Goal: Task Accomplishment & Management: Use online tool/utility

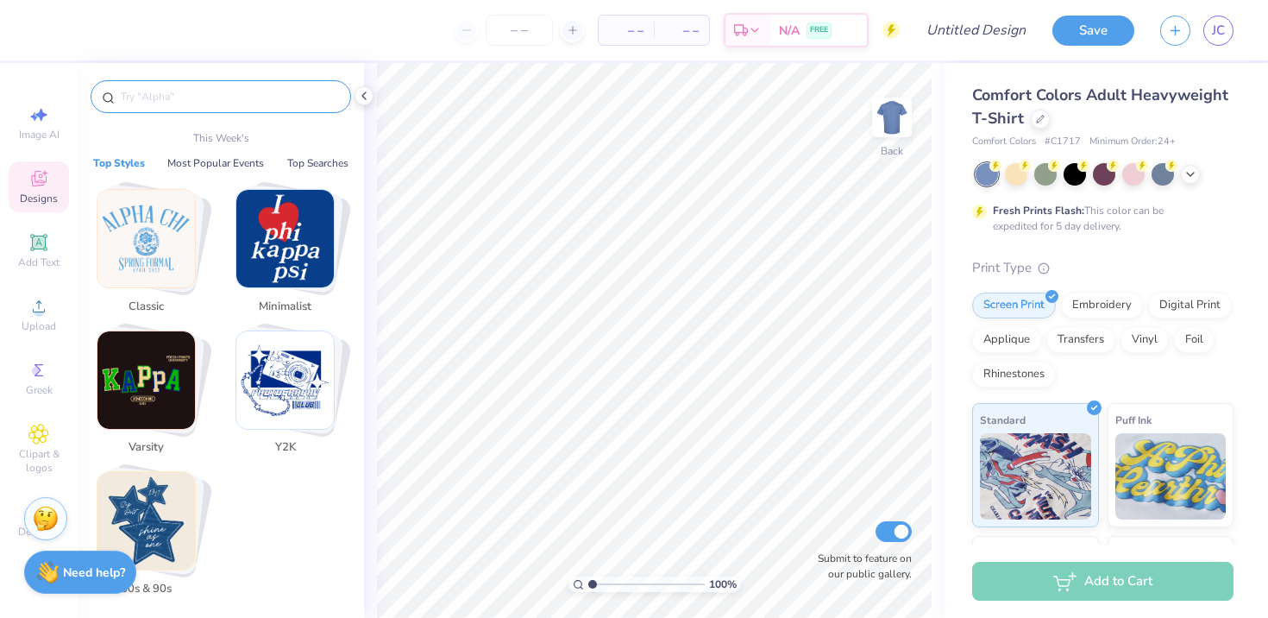
click at [173, 91] on input "text" at bounding box center [229, 96] width 221 height 17
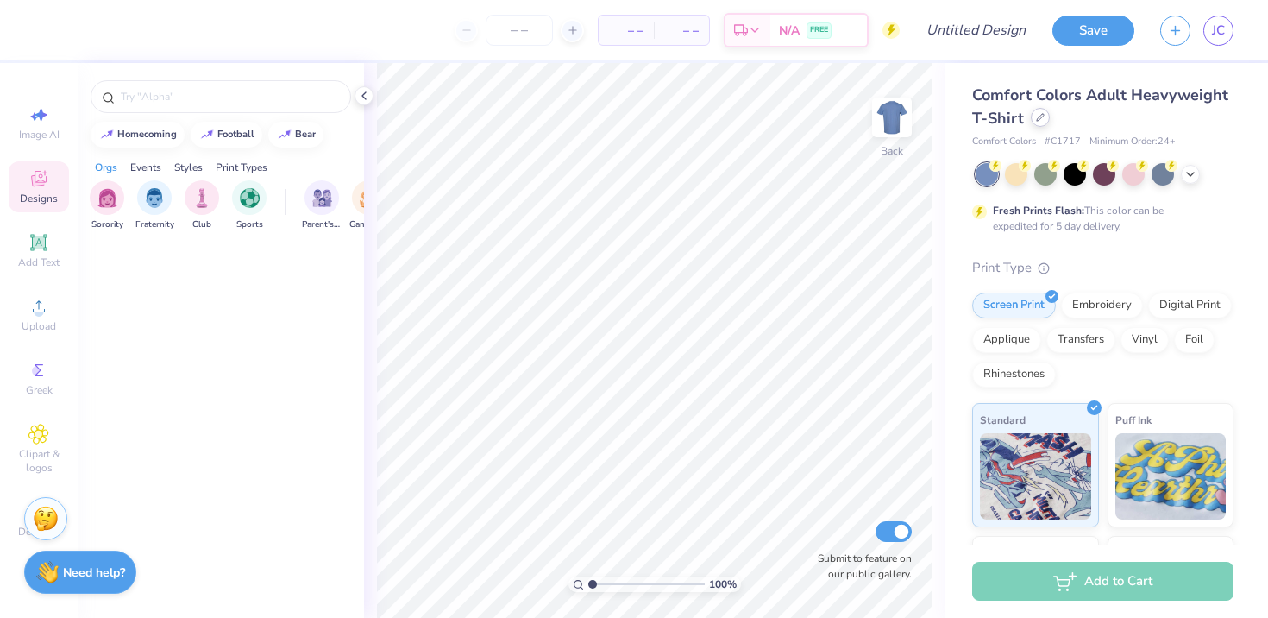
click at [1039, 120] on icon at bounding box center [1040, 117] width 7 height 7
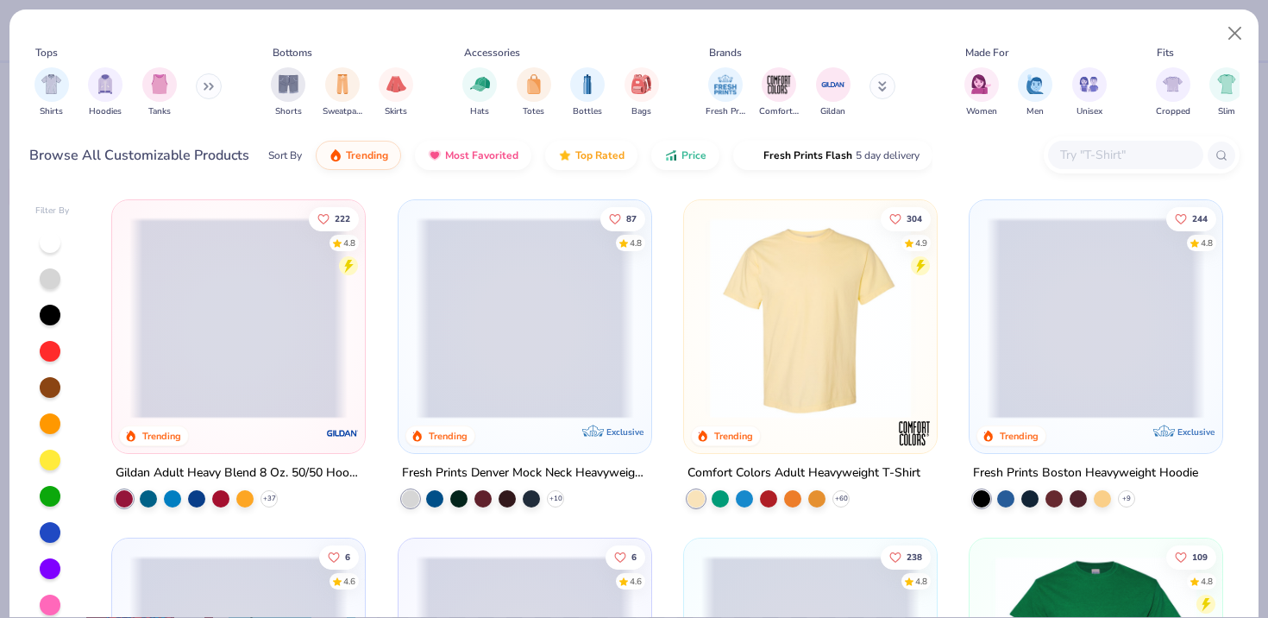
click at [206, 92] on button at bounding box center [209, 86] width 26 height 26
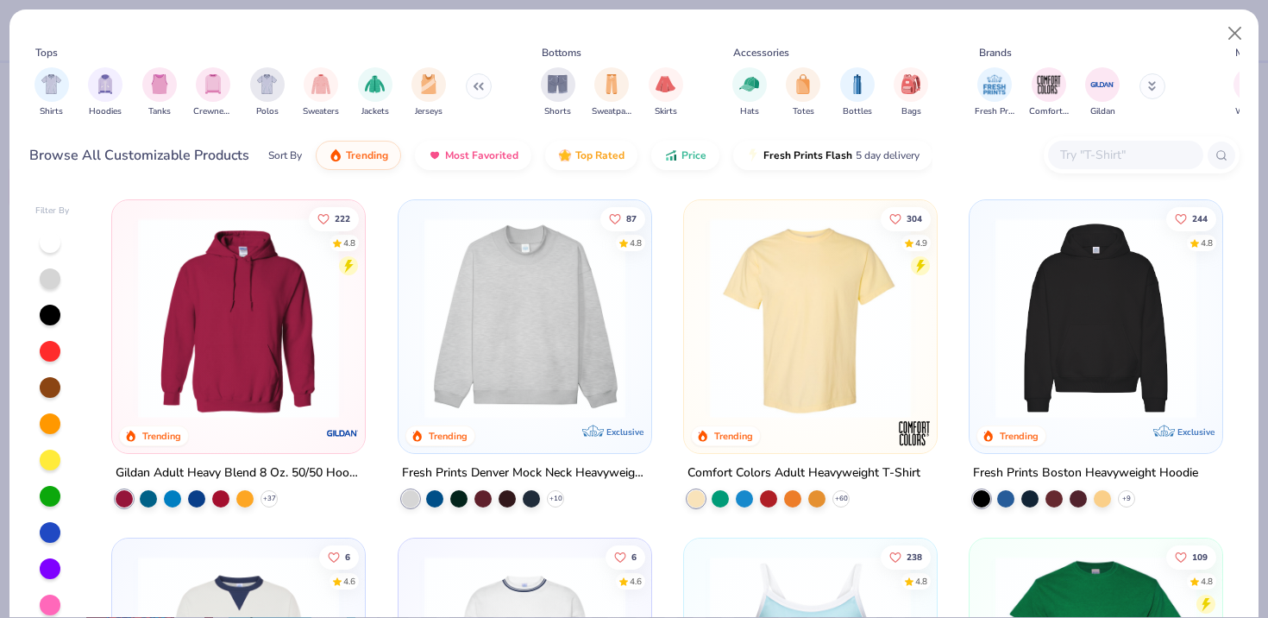
click at [460, 301] on img at bounding box center [525, 317] width 218 height 201
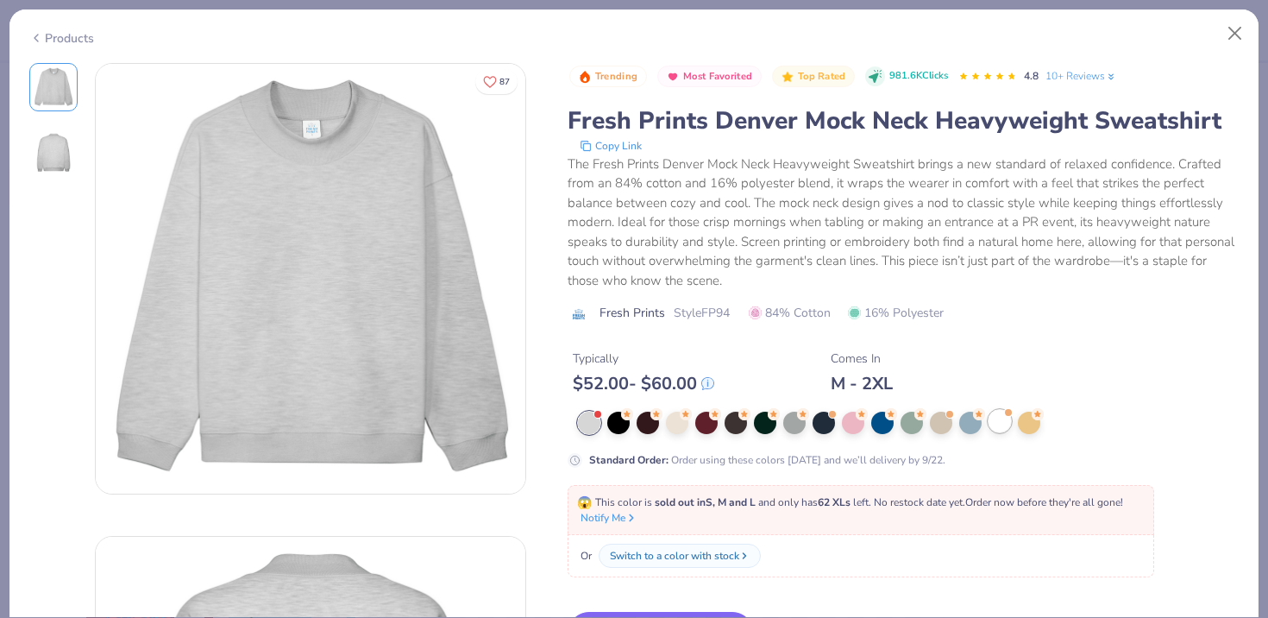
click at [1006, 422] on div at bounding box center [1000, 421] width 22 height 22
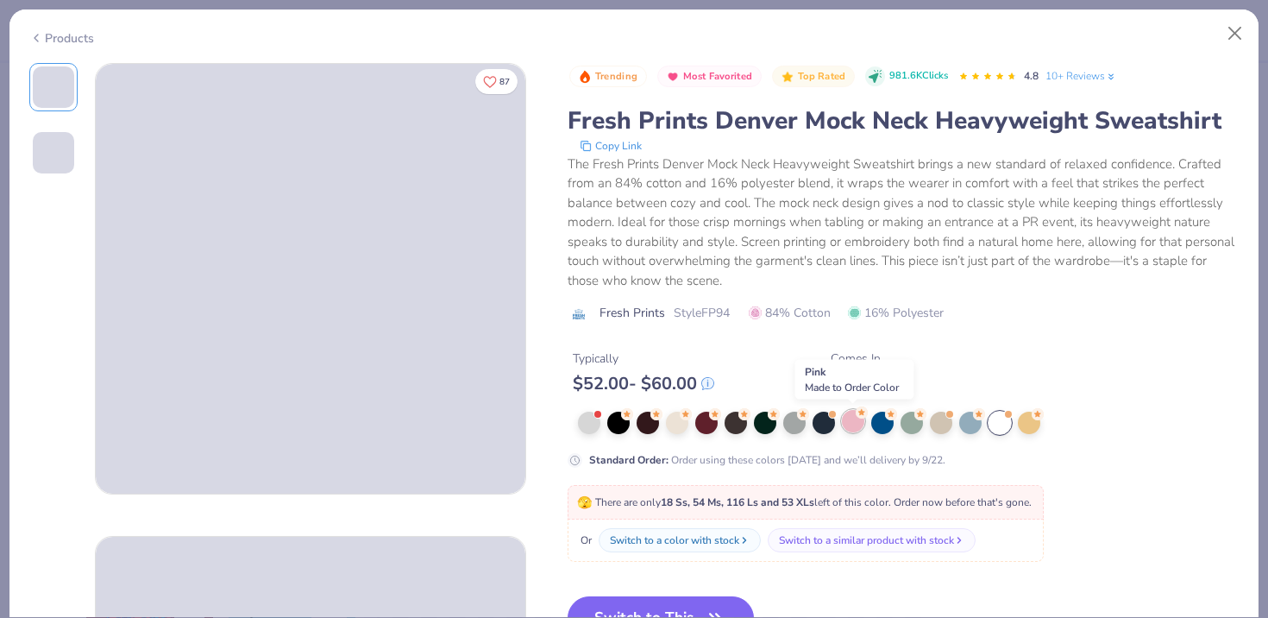
click at [846, 422] on div at bounding box center [853, 421] width 22 height 22
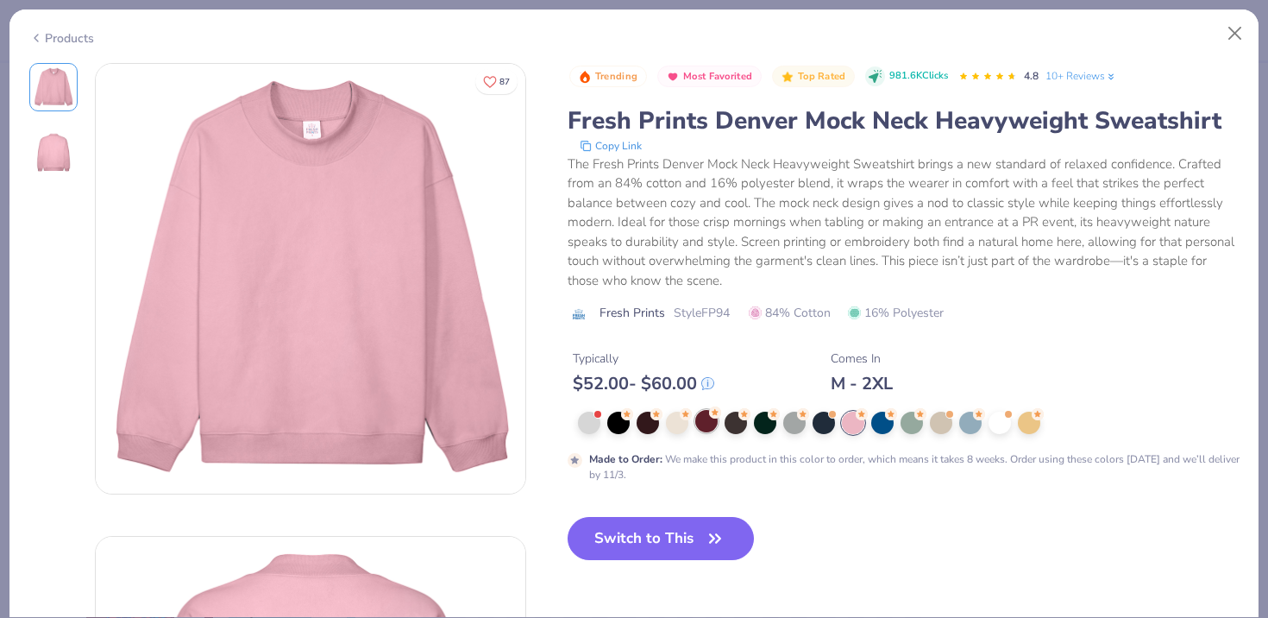
click at [711, 428] on div at bounding box center [706, 421] width 22 height 22
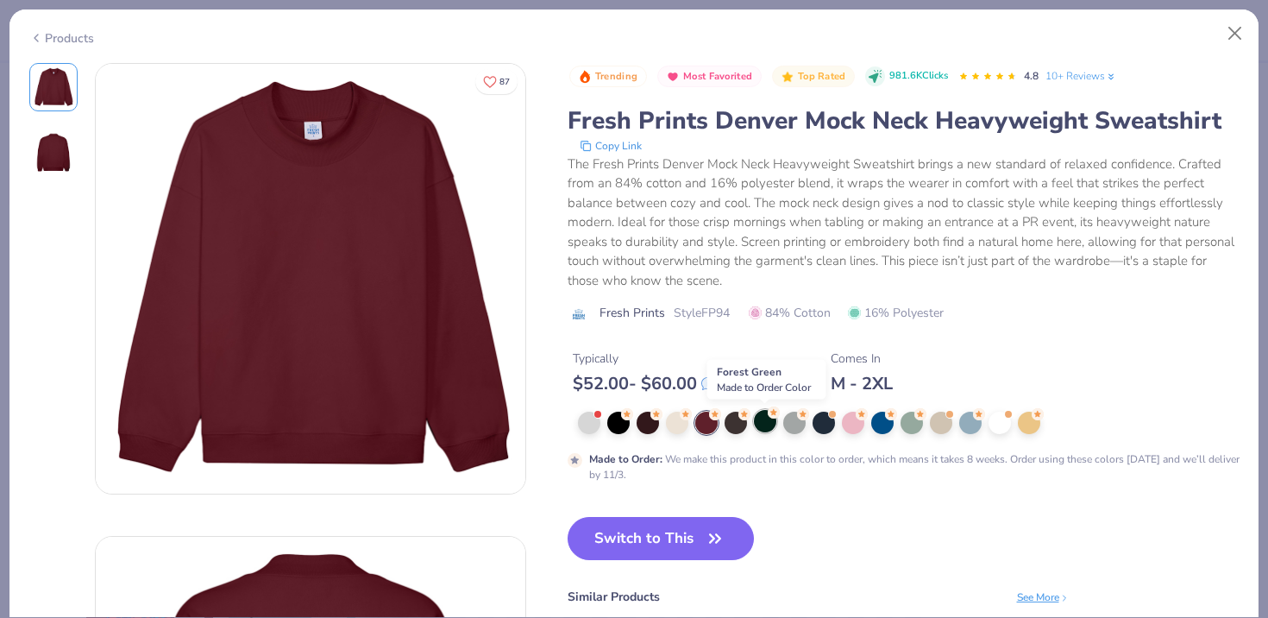
click at [770, 418] on icon at bounding box center [774, 412] width 12 height 12
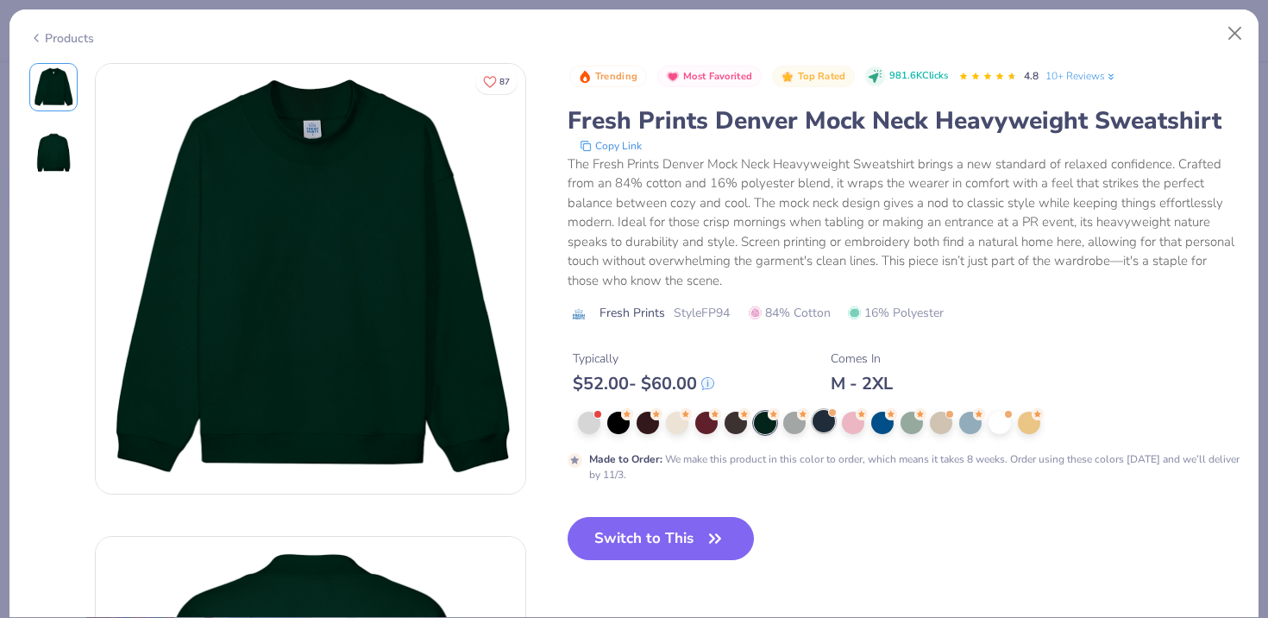
click at [818, 421] on div at bounding box center [824, 421] width 22 height 22
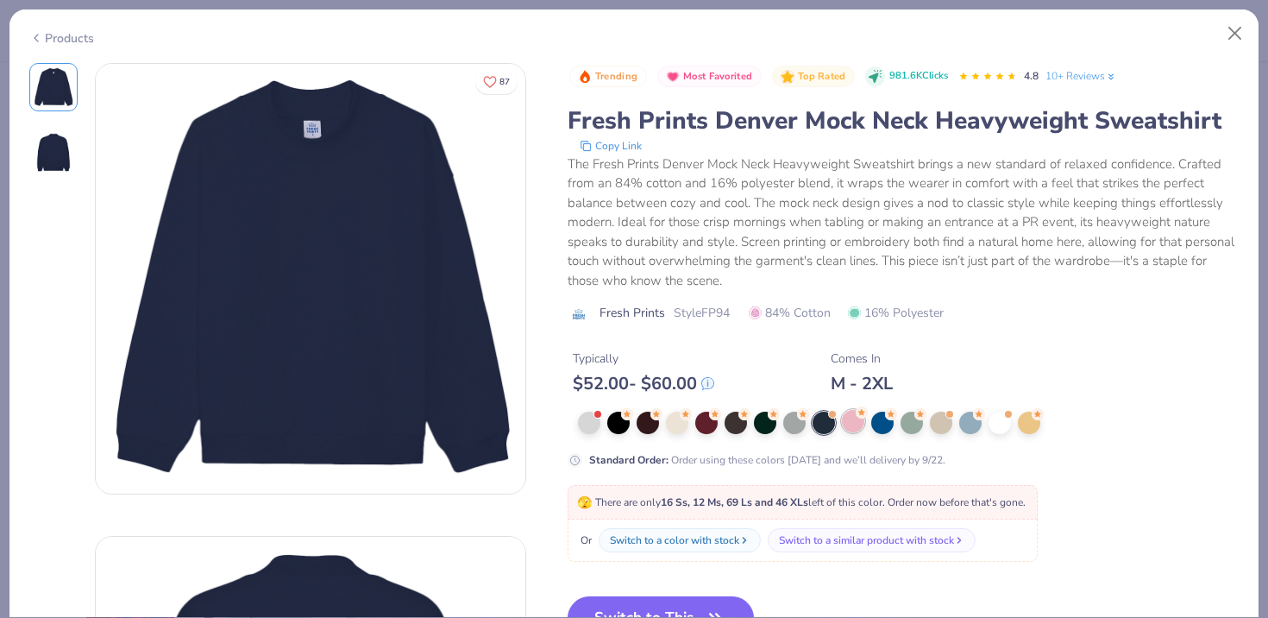
click at [854, 421] on div at bounding box center [853, 421] width 22 height 22
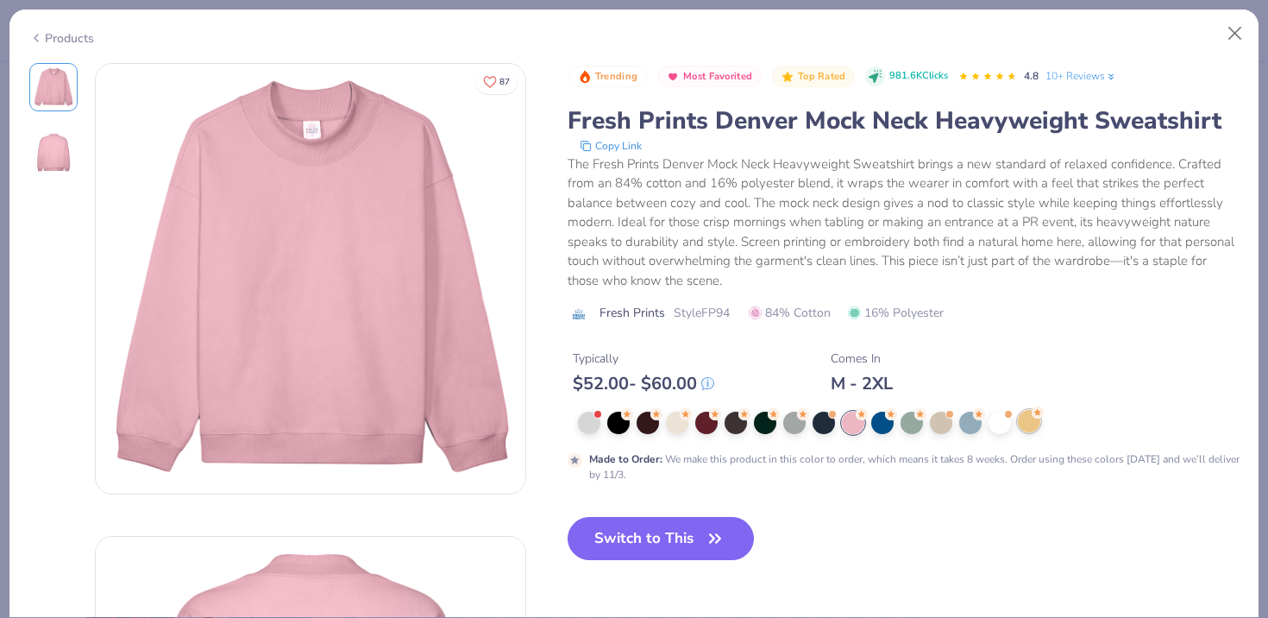
click at [1031, 420] on div at bounding box center [1029, 421] width 22 height 22
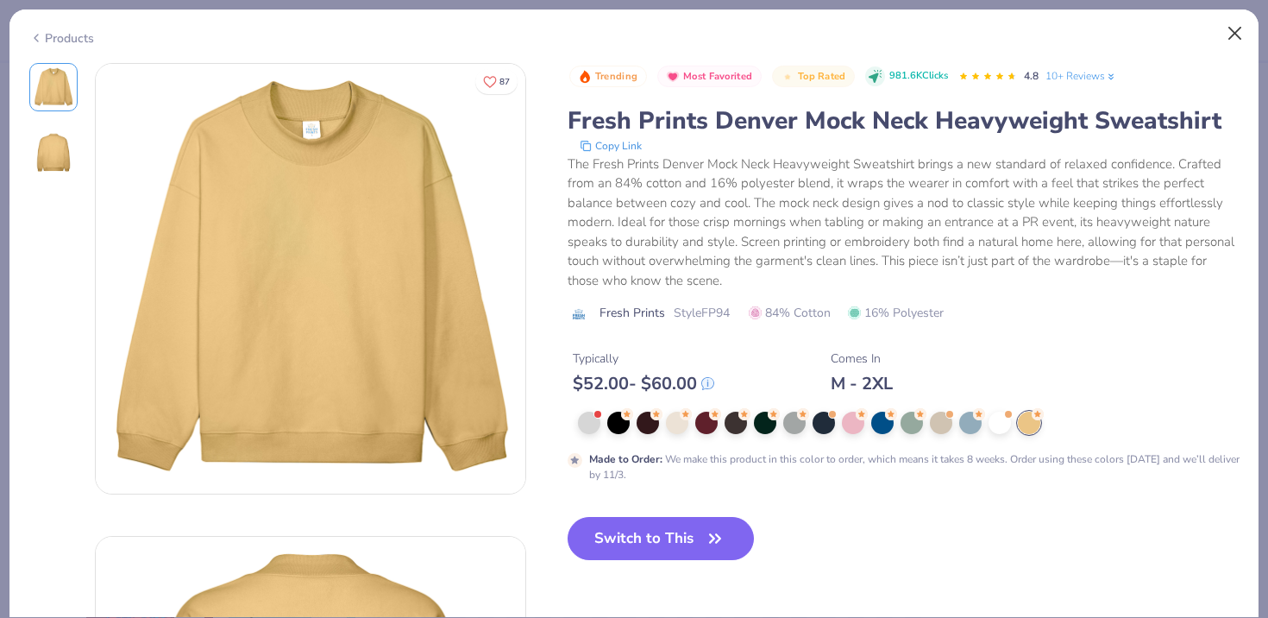
click at [1248, 22] on button "Close" at bounding box center [1235, 33] width 33 height 33
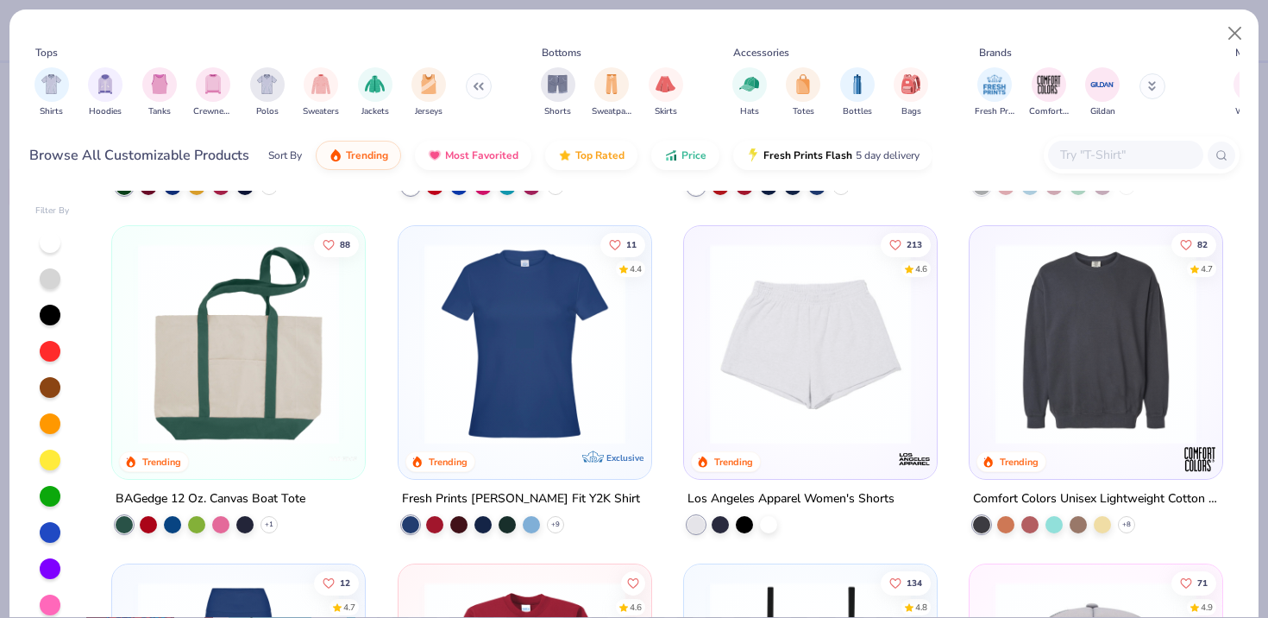
scroll to position [2885, 0]
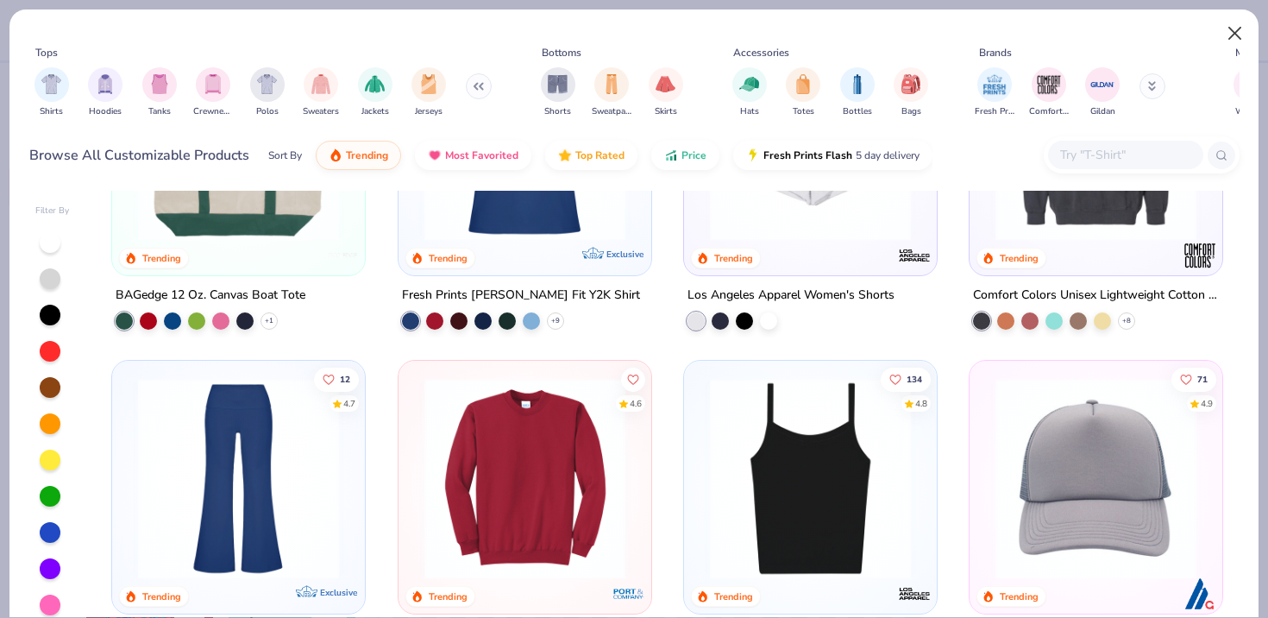
click at [1241, 33] on button "Close" at bounding box center [1235, 33] width 33 height 33
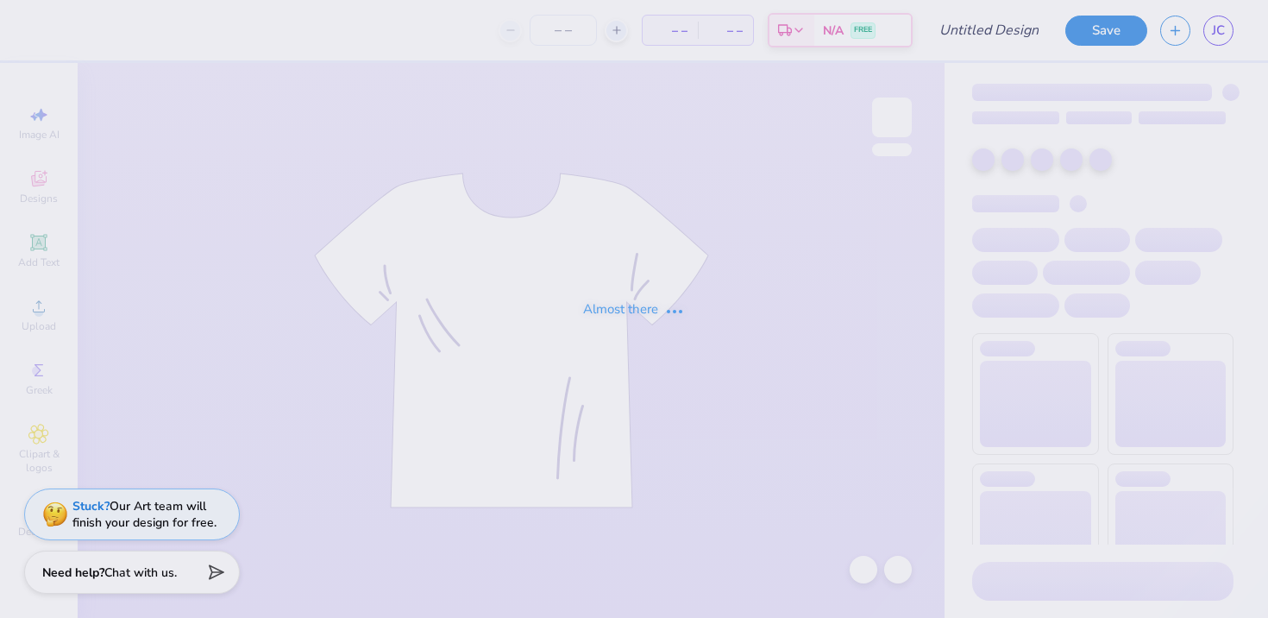
type input "Maybe"
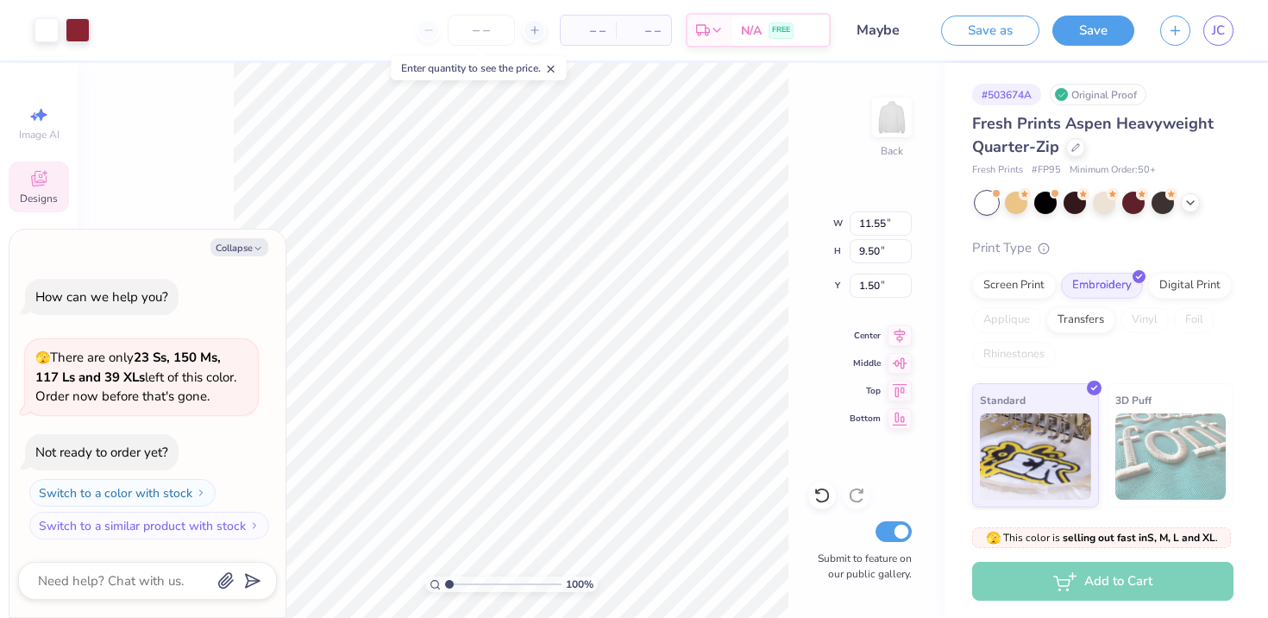
type textarea "x"
type input "1.55"
type textarea "x"
type input "1.60"
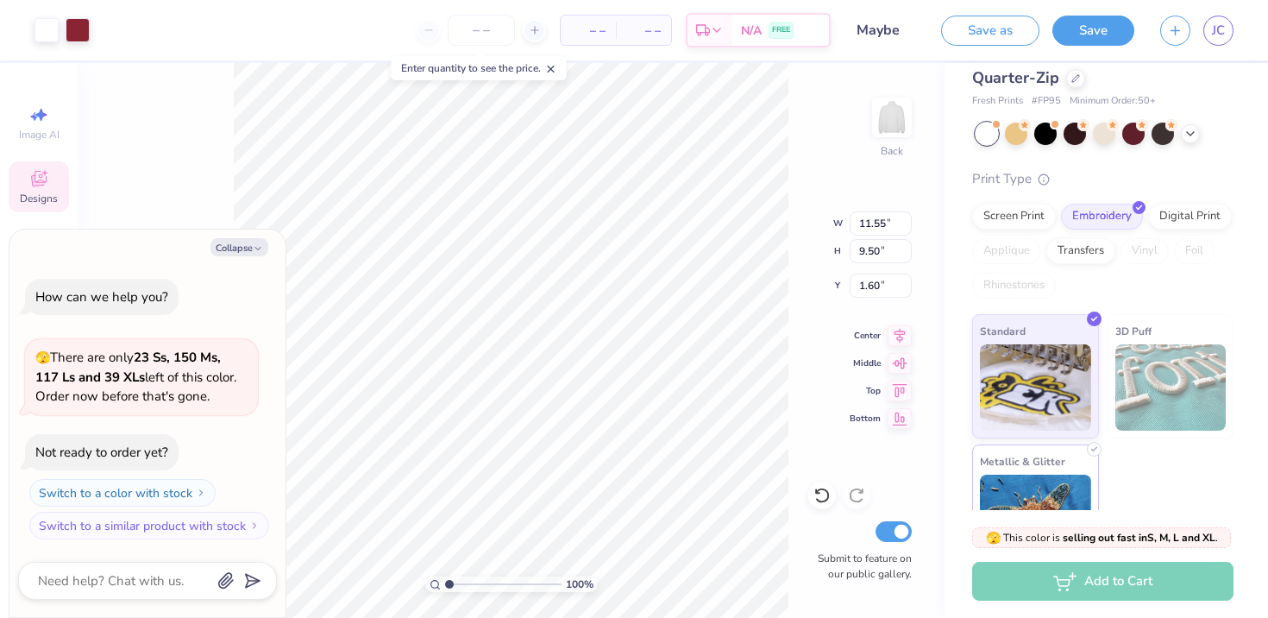
scroll to position [85, 0]
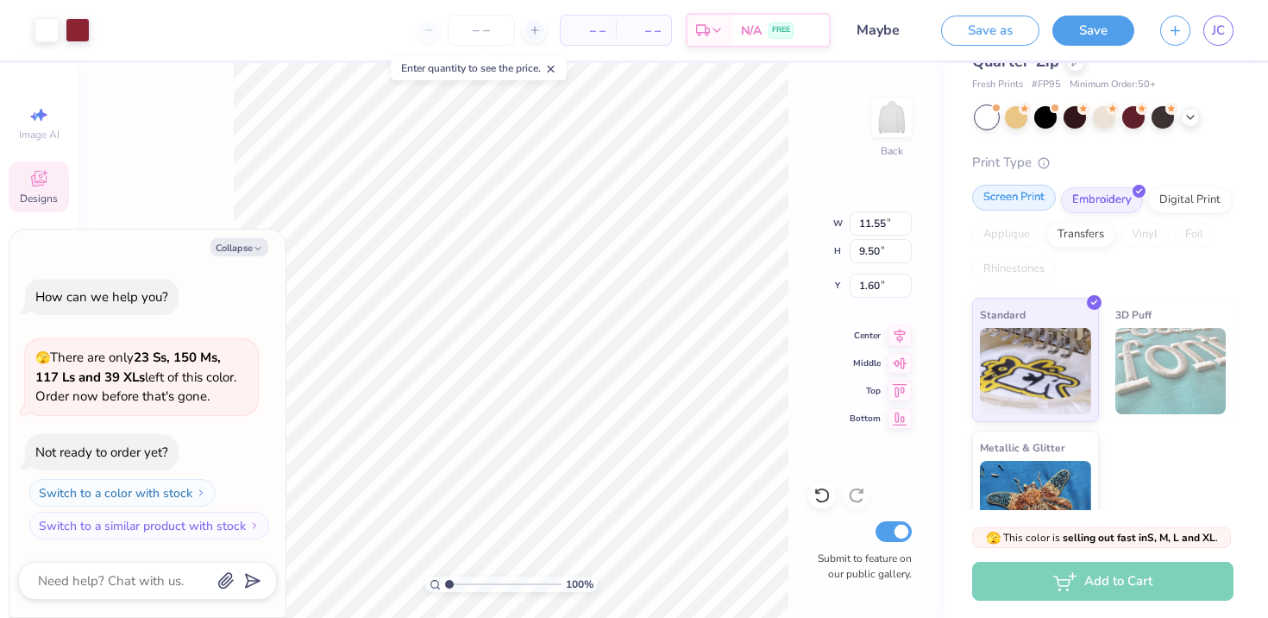
click at [1010, 195] on div "Screen Print" at bounding box center [1014, 198] width 84 height 26
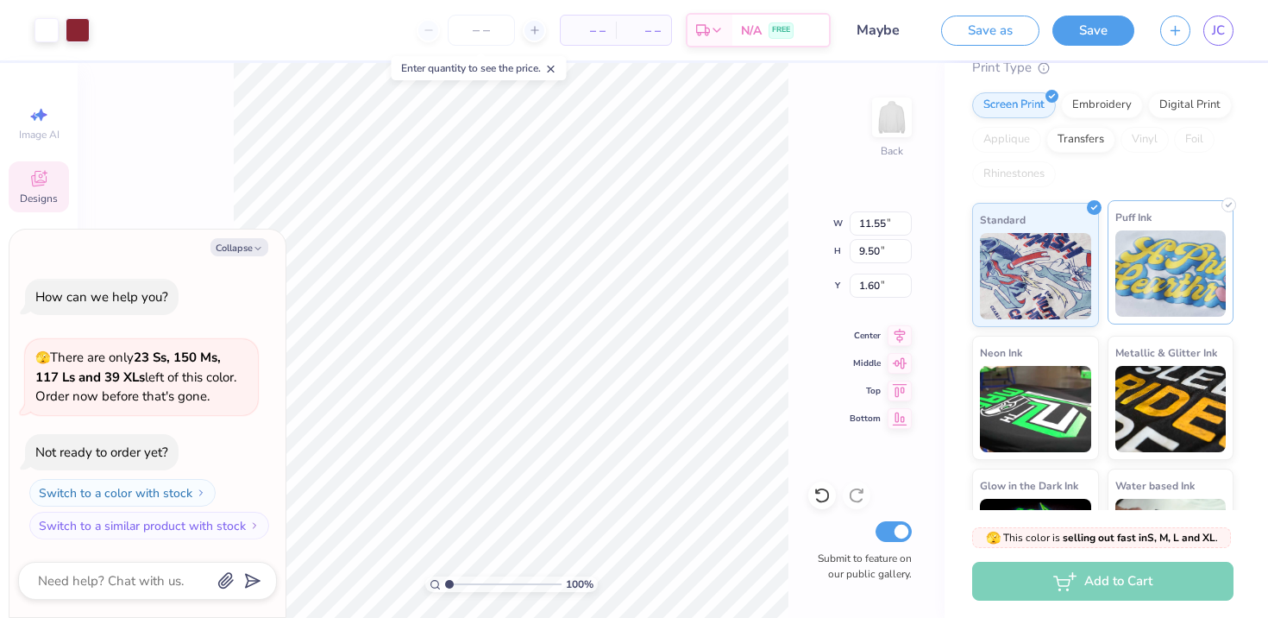
scroll to position [198, 0]
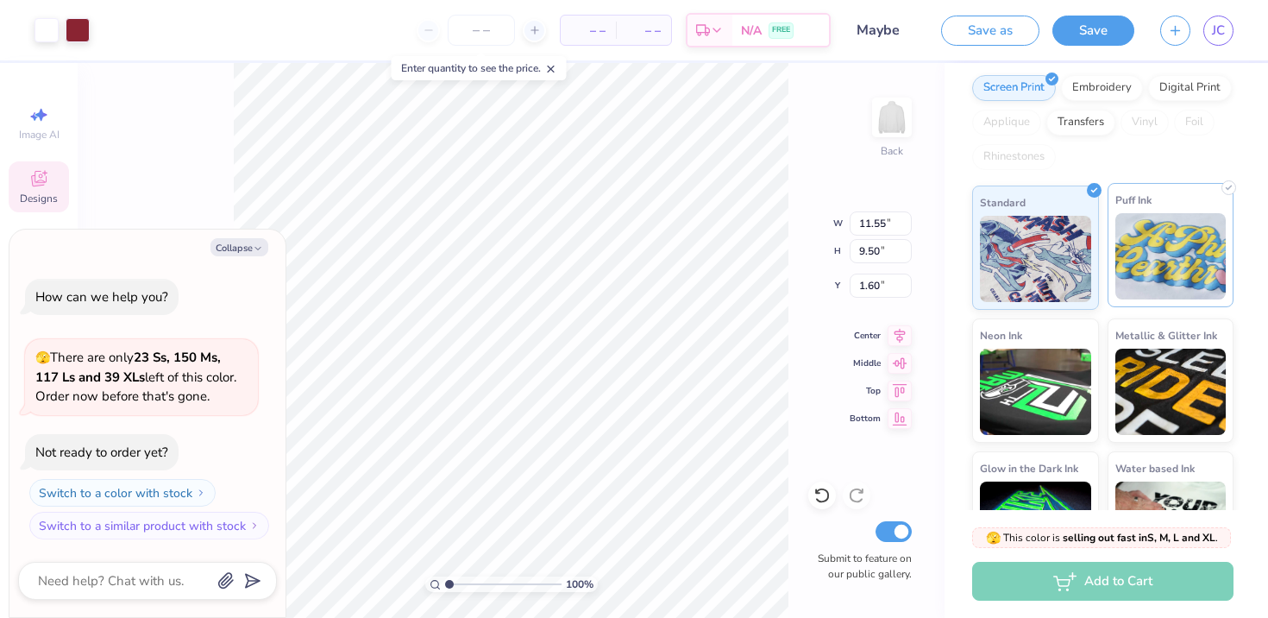
click at [1148, 270] on img at bounding box center [1171, 256] width 111 height 86
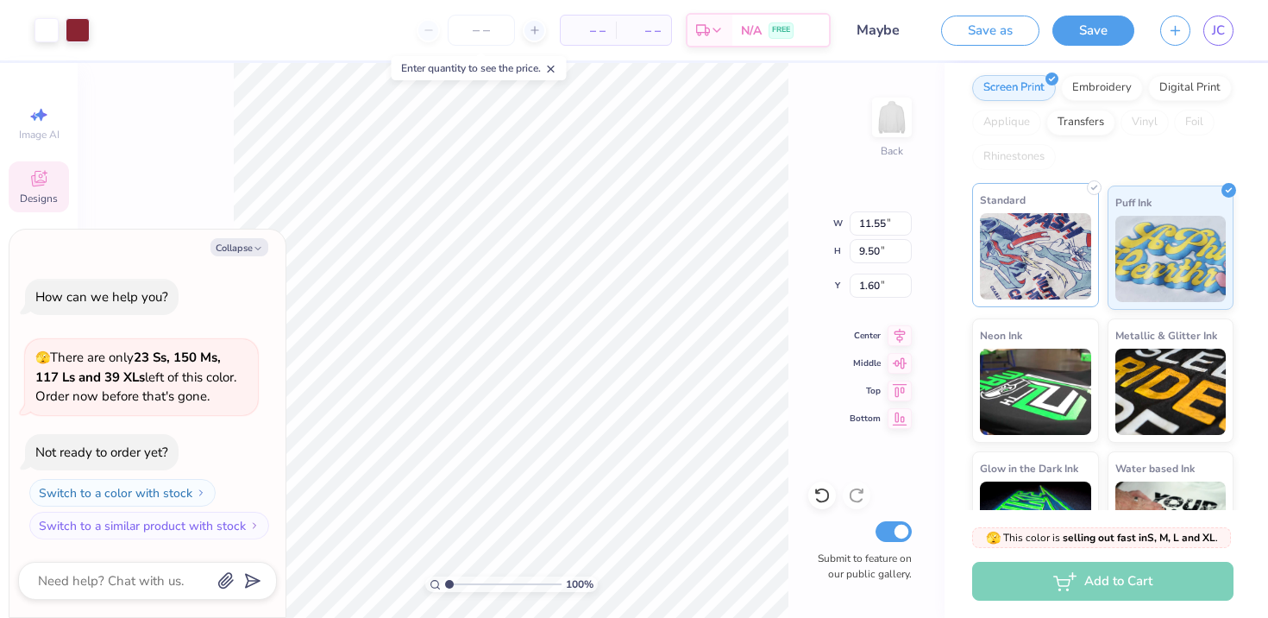
click at [1070, 266] on img at bounding box center [1035, 256] width 111 height 86
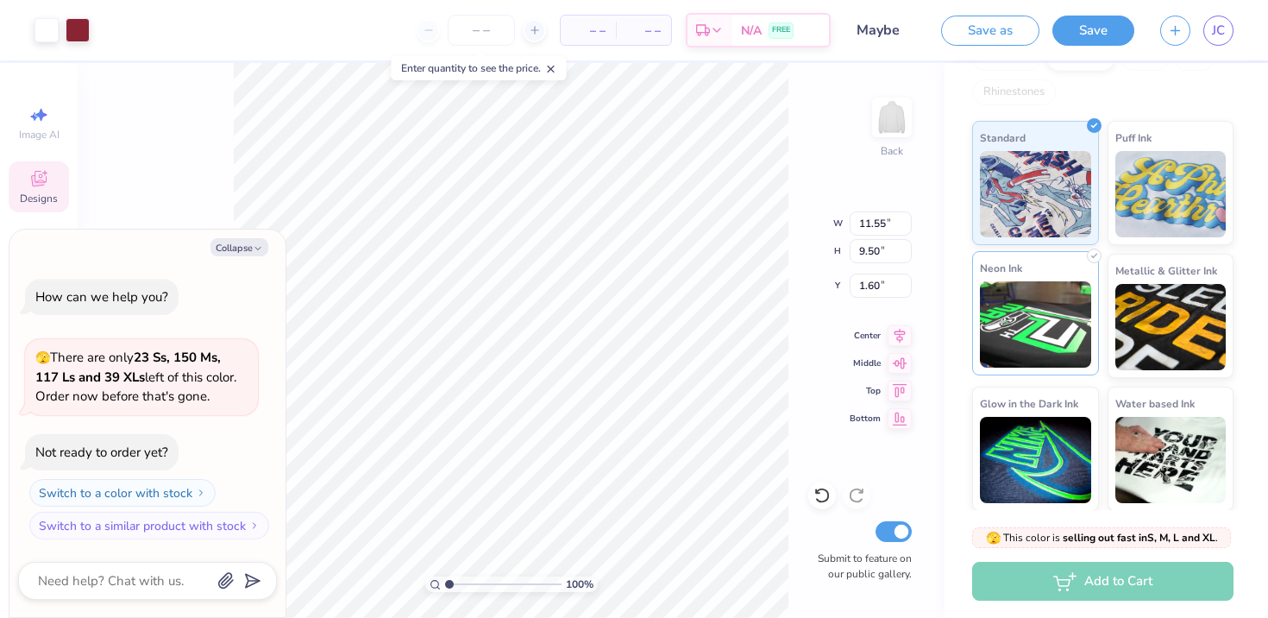
scroll to position [213, 0]
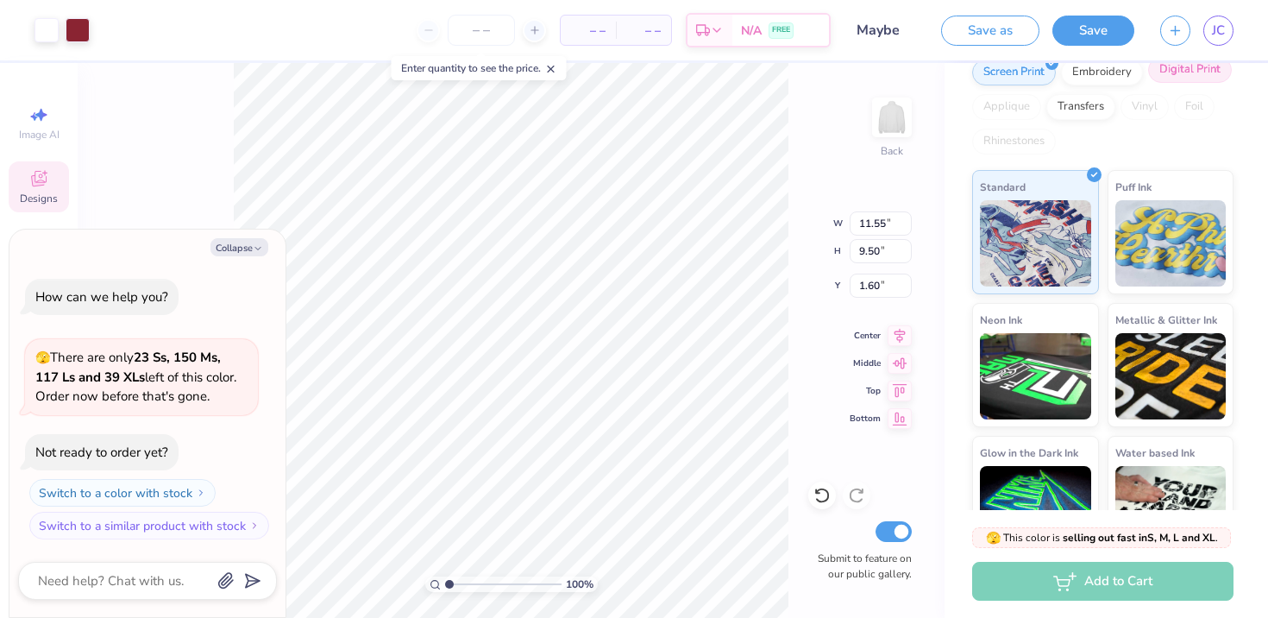
click at [1184, 72] on div "Digital Print" at bounding box center [1190, 70] width 84 height 26
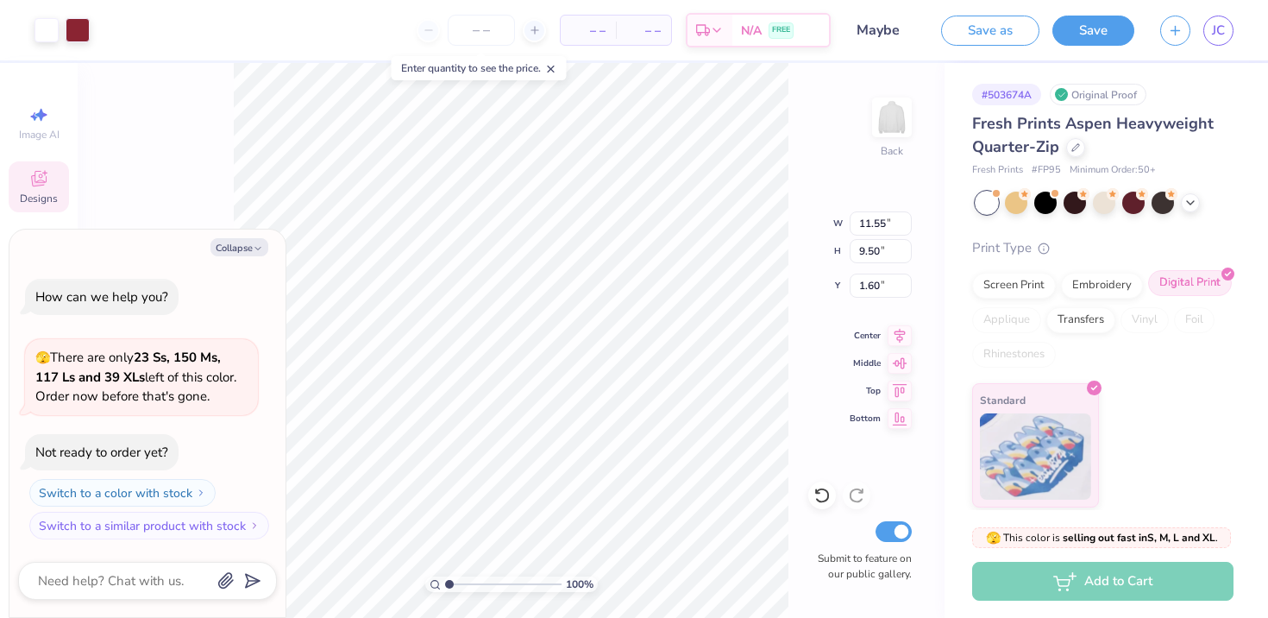
scroll to position [0, 0]
click at [1009, 280] on div "Screen Print" at bounding box center [1014, 283] width 84 height 26
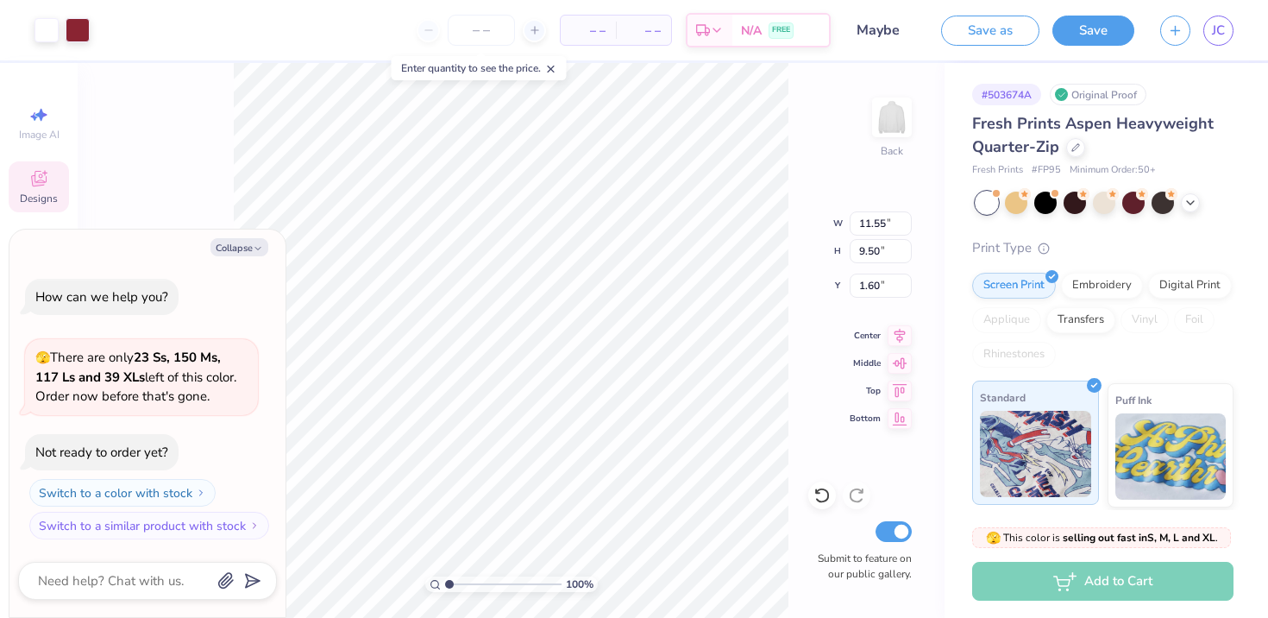
scroll to position [69, 0]
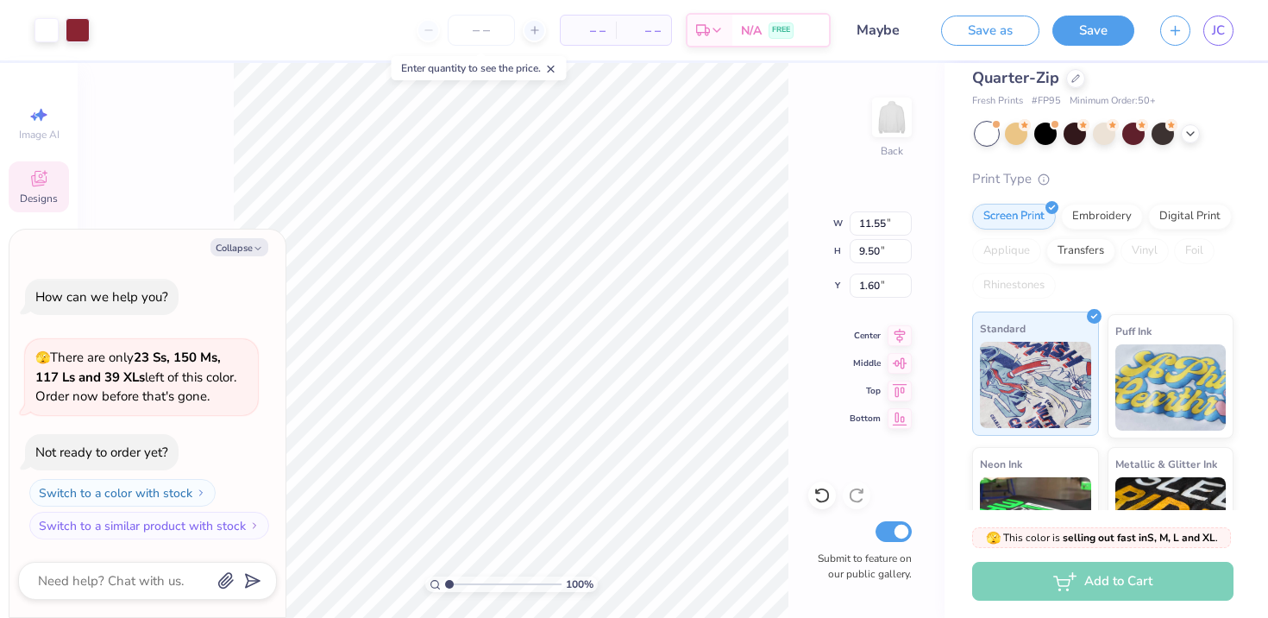
click at [1047, 405] on img at bounding box center [1035, 385] width 111 height 86
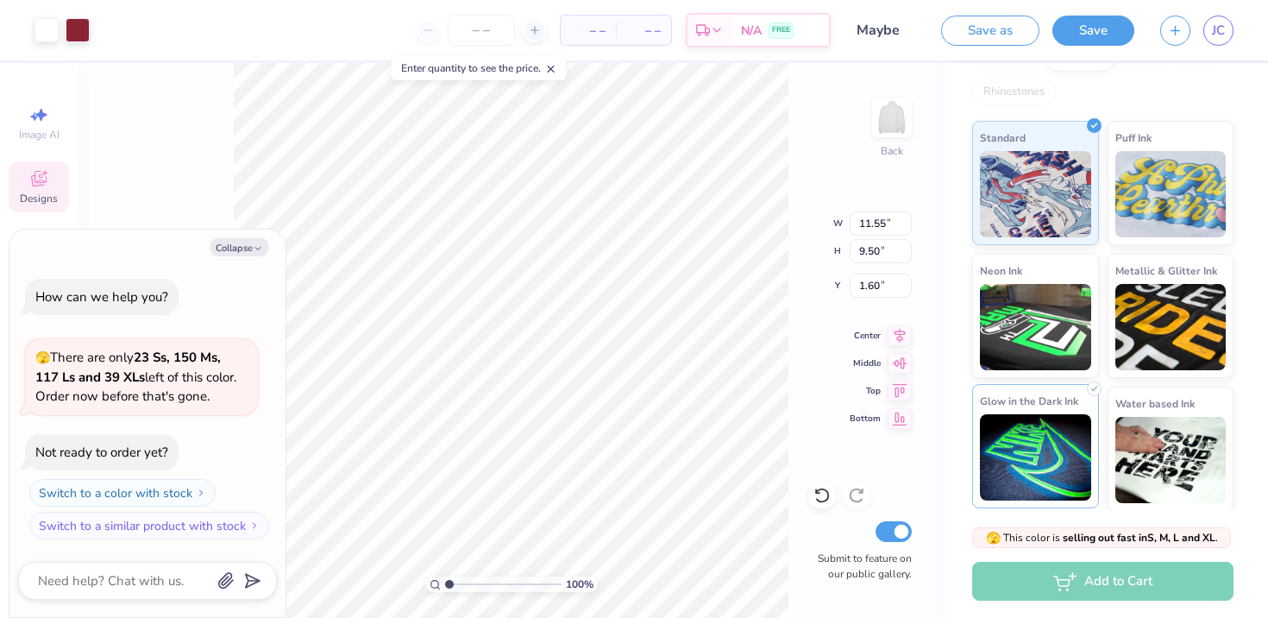
scroll to position [148, 0]
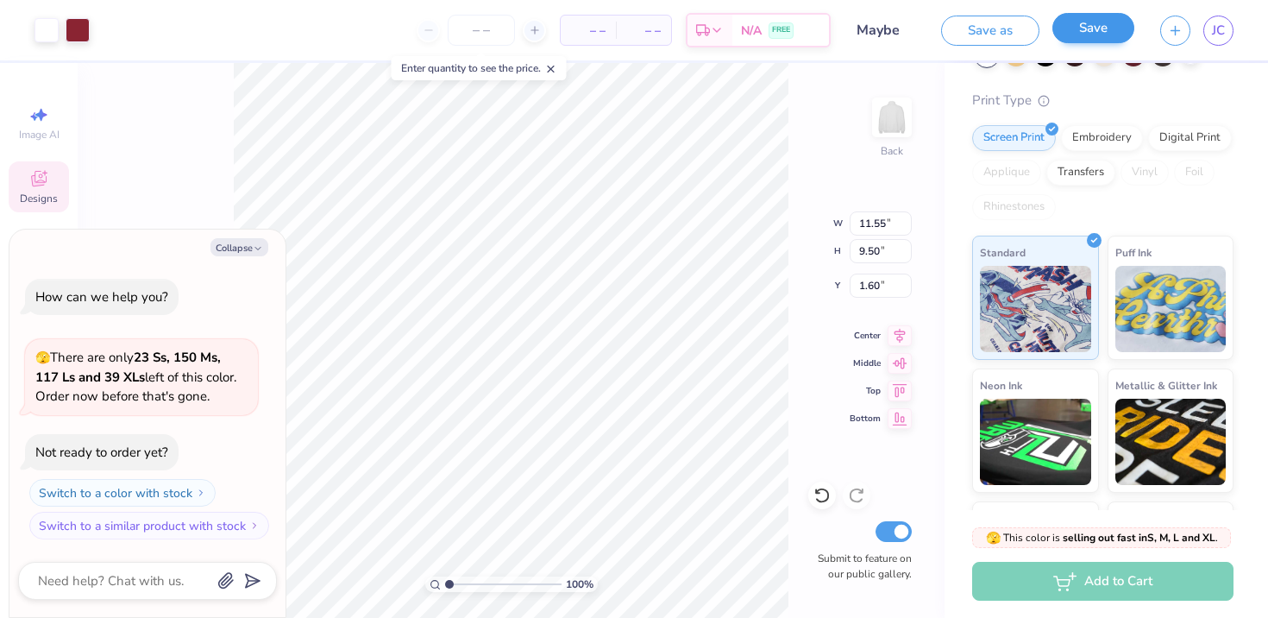
click at [1090, 37] on button "Save" at bounding box center [1094, 28] width 82 height 30
type textarea "x"
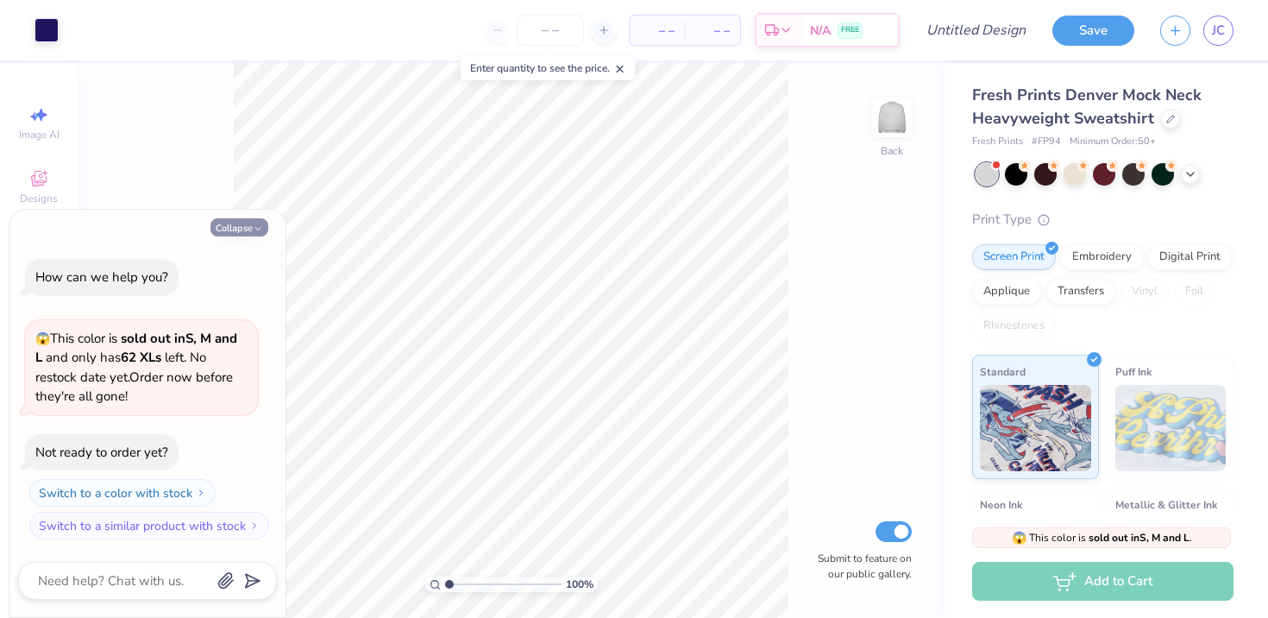
click at [248, 230] on button "Collapse" at bounding box center [240, 227] width 58 height 18
type textarea "x"
